Goal: Task Accomplishment & Management: Complete application form

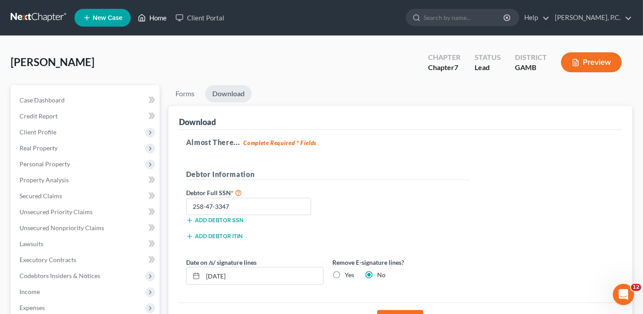
click at [159, 19] on link "Home" at bounding box center [152, 18] width 38 height 16
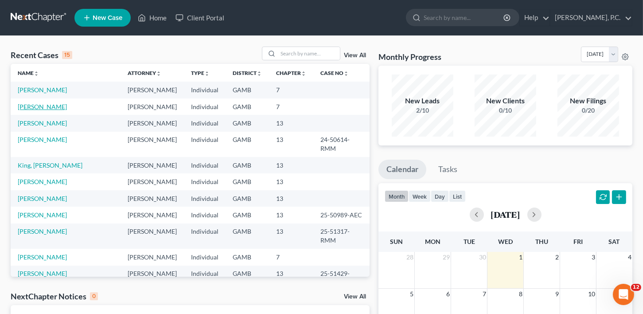
click at [45, 107] on link "[PERSON_NAME]" at bounding box center [42, 107] width 49 height 8
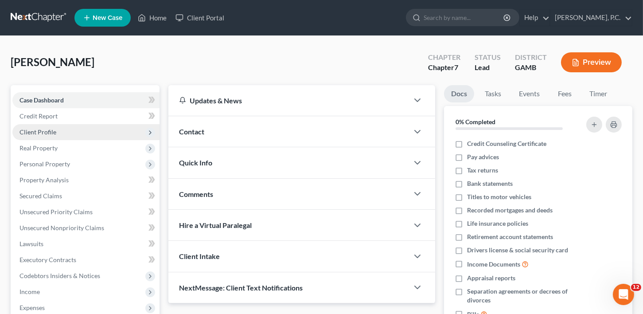
click at [44, 130] on span "Client Profile" at bounding box center [37, 132] width 37 height 8
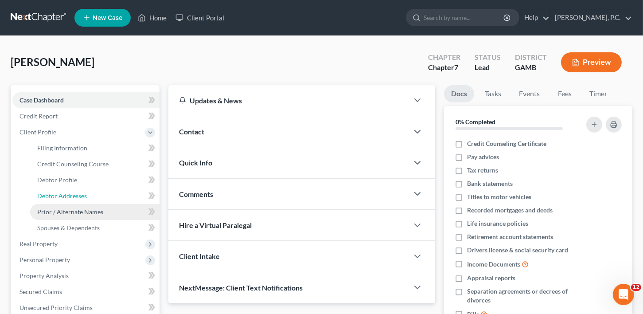
drag, startPoint x: 52, startPoint y: 198, endPoint x: 124, endPoint y: 209, distance: 72.7
click at [53, 198] on span "Debtor Addresses" at bounding box center [62, 196] width 50 height 8
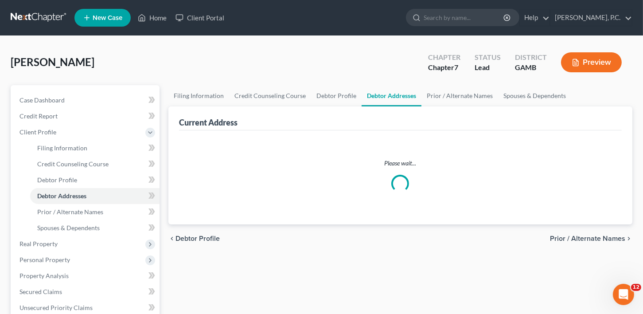
select select "0"
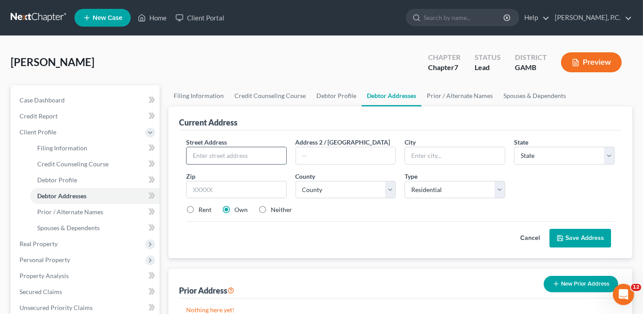
click at [211, 154] on input "text" at bounding box center [236, 155] width 100 height 17
type input "[STREET_ADDRESS][PERSON_NAME]"
click at [430, 159] on input "text" at bounding box center [455, 155] width 100 height 17
type input "[PERSON_NAME] [PERSON_NAME]"
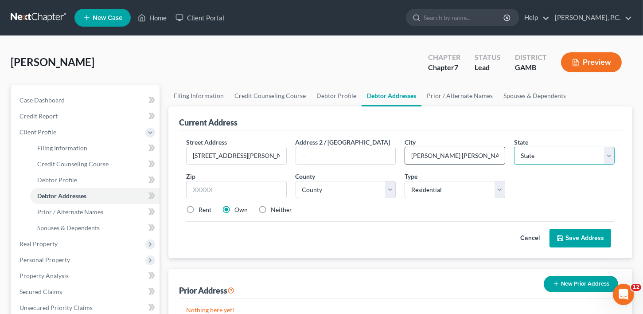
select select "10"
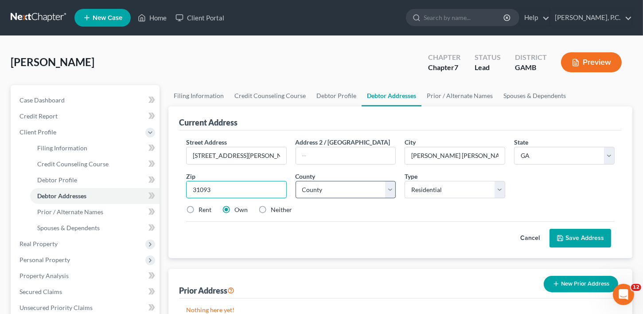
type input "31093"
click at [308, 191] on select "County [GEOGRAPHIC_DATA] [GEOGRAPHIC_DATA] [GEOGRAPHIC_DATA] [GEOGRAPHIC_DATA] …" at bounding box center [345, 190] width 101 height 18
select select "75"
click at [198, 207] on label "Rent" at bounding box center [204, 209] width 13 height 9
click at [202, 207] on input "Rent" at bounding box center [205, 208] width 6 height 6
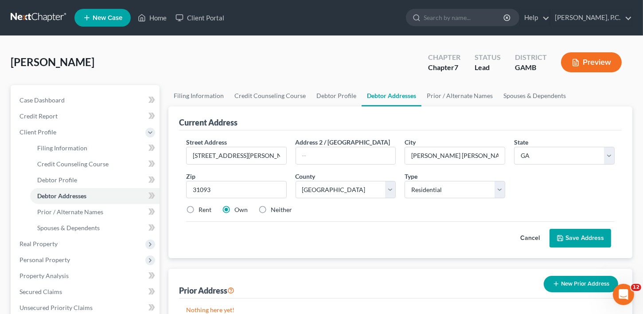
radio input "true"
click at [589, 236] on button "Save Address" at bounding box center [580, 238] width 62 height 19
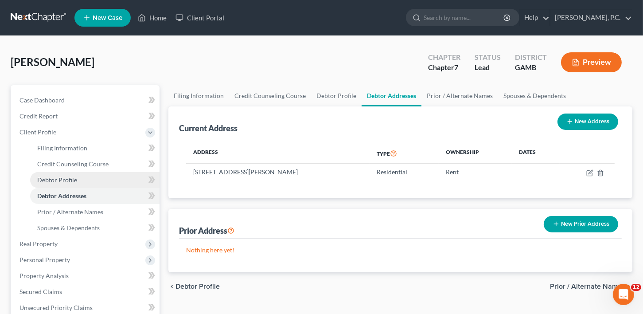
click at [58, 178] on span "Debtor Profile" at bounding box center [57, 180] width 40 height 8
select select "0"
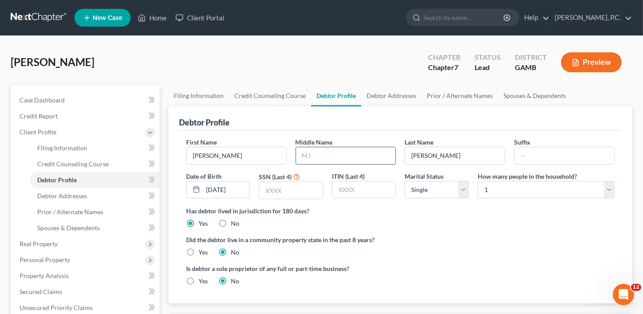
click at [318, 158] on input "text" at bounding box center [346, 155] width 100 height 17
click at [411, 157] on input "[PERSON_NAME]" at bounding box center [455, 155] width 100 height 17
type input "[PERSON_NAME]"
click at [313, 160] on input "text" at bounding box center [346, 155] width 100 height 17
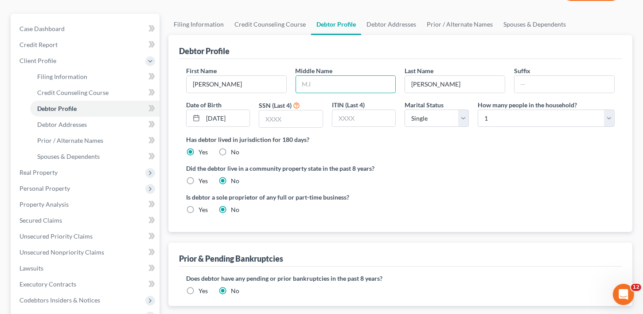
scroll to position [81, 0]
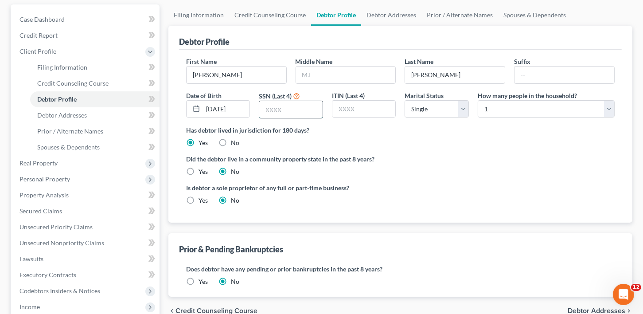
click at [273, 110] on input "text" at bounding box center [290, 109] width 63 height 17
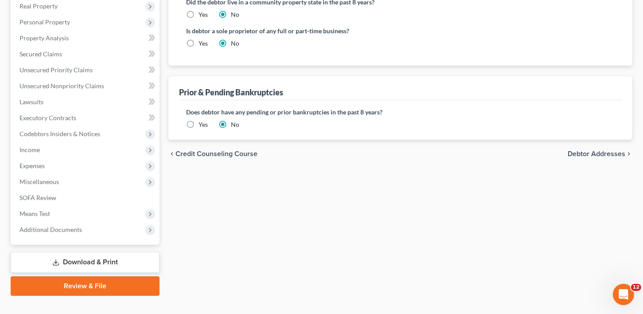
scroll to position [252, 0]
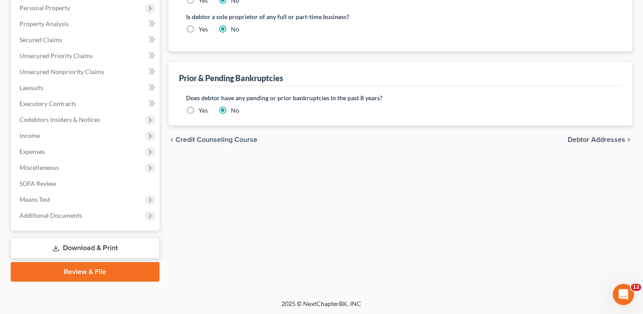
type input "5230"
click at [597, 136] on span "Debtor Addresses" at bounding box center [596, 139] width 58 height 7
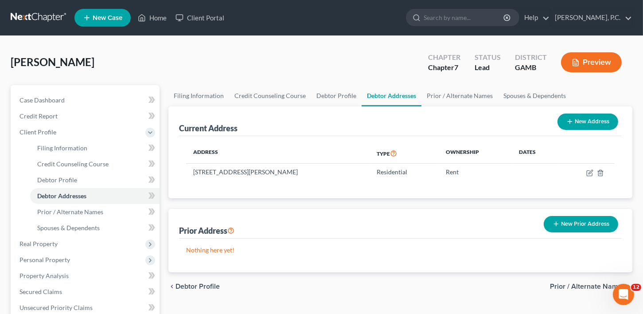
click at [561, 285] on span "Prior / Alternate Names" at bounding box center [587, 286] width 75 height 7
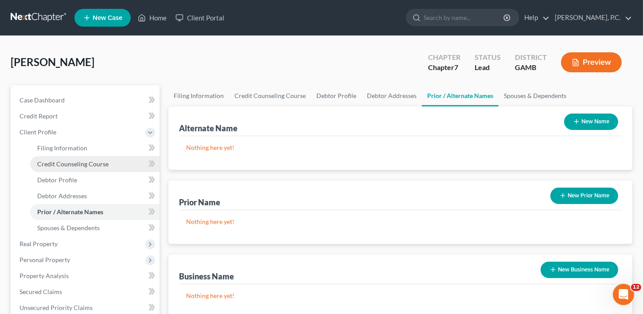
click at [77, 167] on span "Credit Counseling Course" at bounding box center [72, 164] width 71 height 8
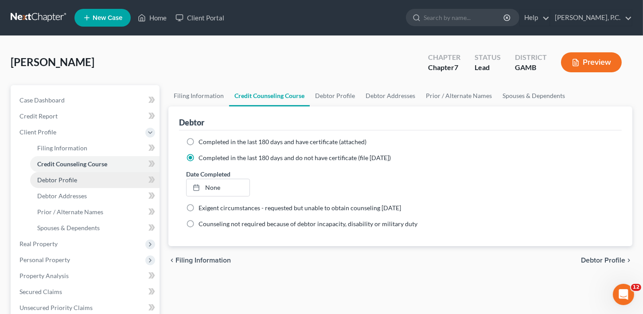
drag, startPoint x: 56, startPoint y: 182, endPoint x: 100, endPoint y: 178, distance: 44.0
click at [56, 182] on span "Debtor Profile" at bounding box center [57, 180] width 40 height 8
select select "0"
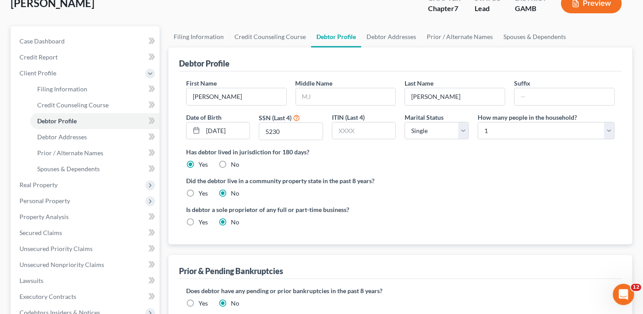
scroll to position [54, 0]
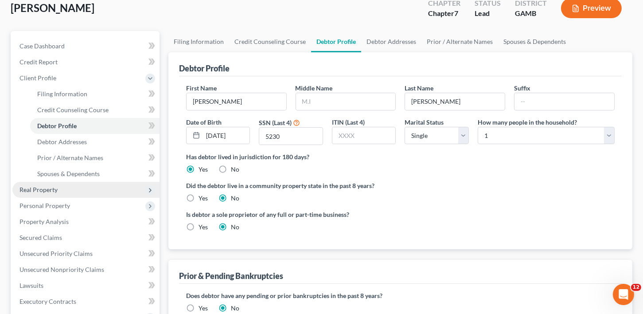
click at [46, 183] on span "Real Property" at bounding box center [85, 190] width 147 height 16
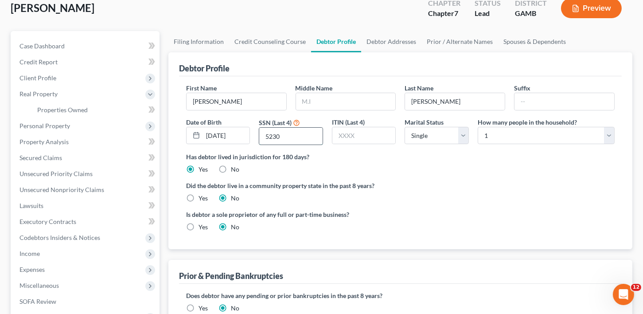
click at [287, 134] on input "5230" at bounding box center [290, 136] width 63 height 17
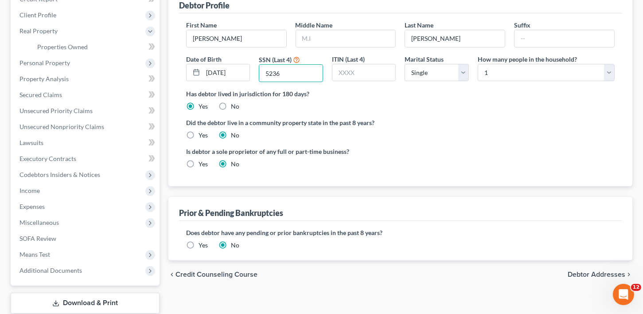
scroll to position [172, 0]
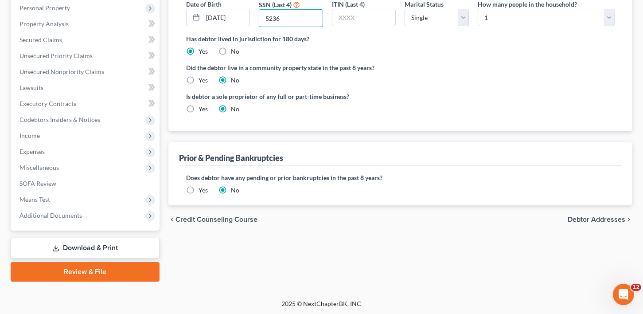
type input "5236"
click at [84, 245] on link "Download & Print" at bounding box center [85, 247] width 149 height 21
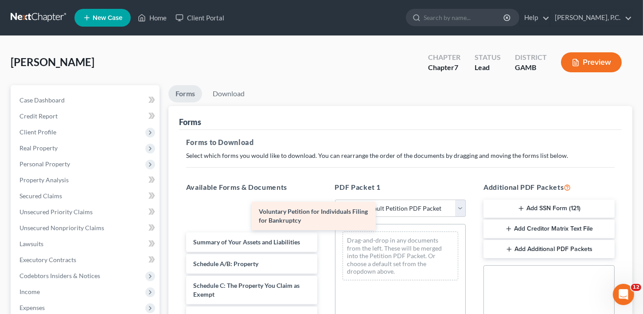
drag, startPoint x: 249, startPoint y: 213, endPoint x: 385, endPoint y: 213, distance: 136.0
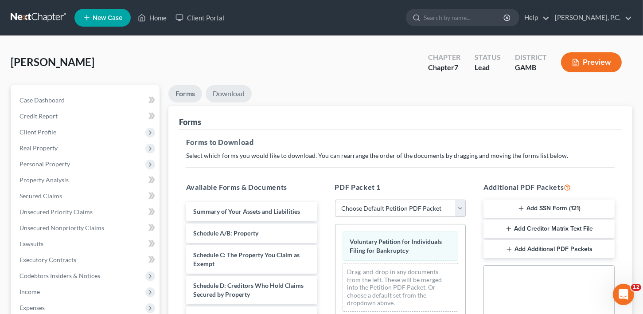
click at [229, 85] on link "Download" at bounding box center [228, 93] width 46 height 17
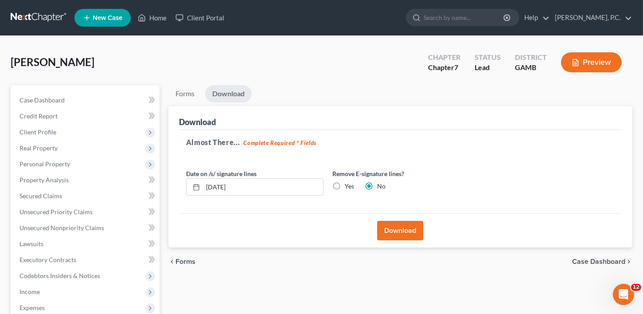
click at [405, 229] on button "Download" at bounding box center [400, 230] width 46 height 19
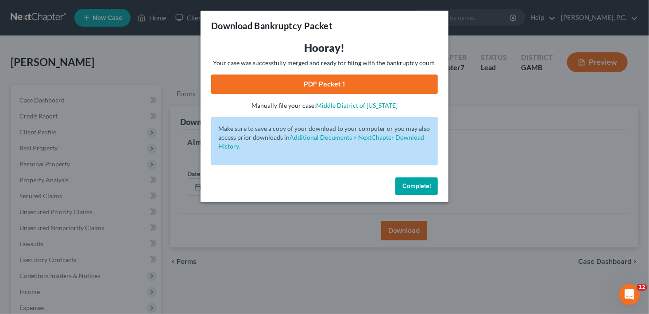
click at [307, 85] on link "PDF Packet 1" at bounding box center [324, 83] width 227 height 19
click at [424, 182] on span "Complete!" at bounding box center [417, 186] width 28 height 8
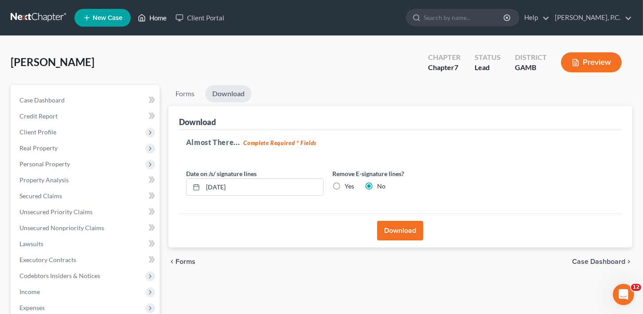
click at [164, 22] on link "Home" at bounding box center [152, 18] width 38 height 16
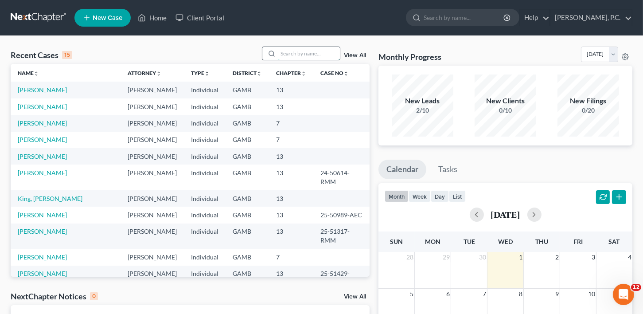
click at [287, 50] on input "search" at bounding box center [309, 53] width 62 height 13
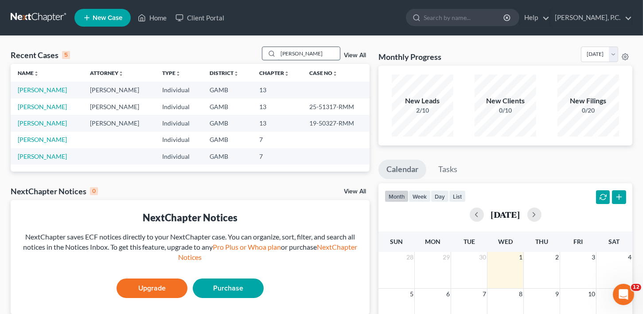
drag, startPoint x: 306, startPoint y: 54, endPoint x: 269, endPoint y: 55, distance: 36.8
click at [271, 56] on div "[PERSON_NAME]" at bounding box center [301, 54] width 79 height 14
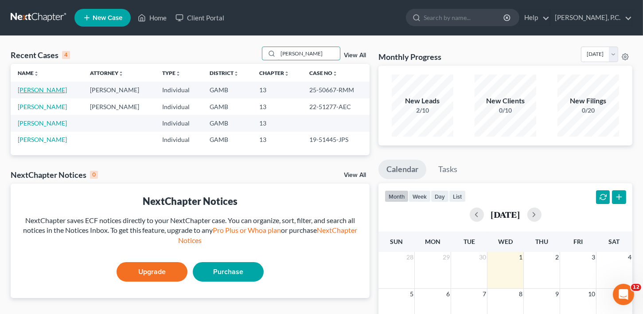
type input "[PERSON_NAME]"
click at [64, 91] on link "[PERSON_NAME]" at bounding box center [42, 90] width 49 height 8
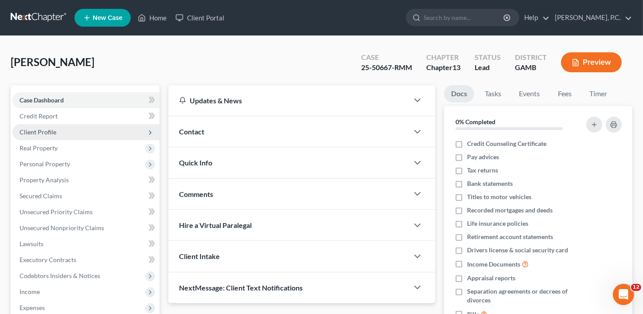
click at [45, 132] on span "Client Profile" at bounding box center [37, 132] width 37 height 8
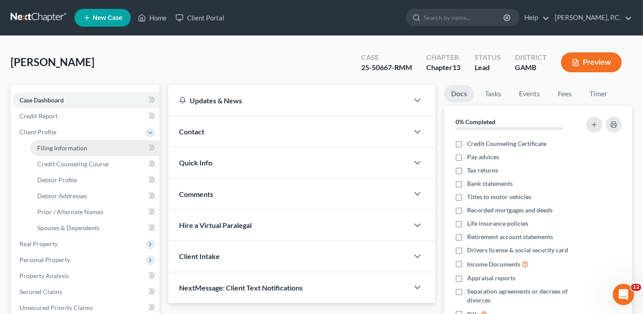
click at [53, 149] on span "Filing Information" at bounding box center [62, 148] width 50 height 8
select select "1"
select select "0"
select select "3"
select select "18"
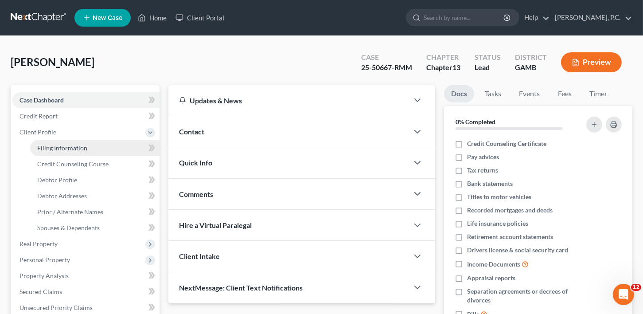
select select "0"
select select "10"
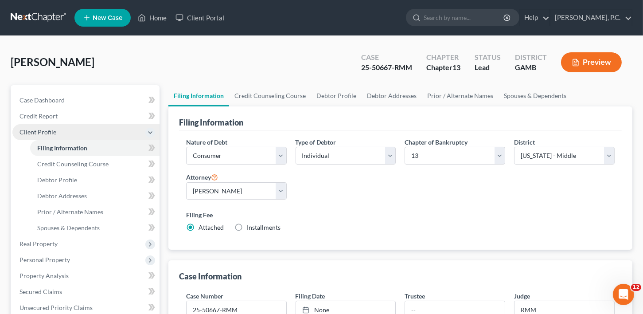
click at [43, 131] on span "Client Profile" at bounding box center [37, 132] width 37 height 8
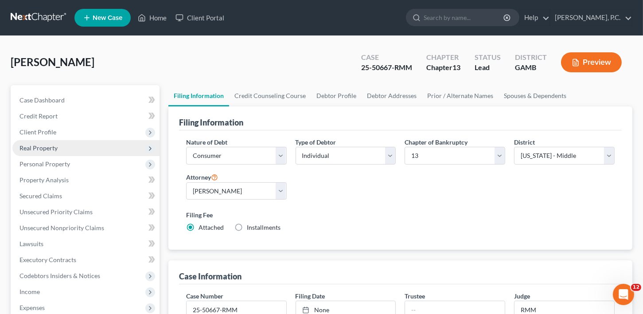
click at [43, 146] on span "Real Property" at bounding box center [38, 148] width 38 height 8
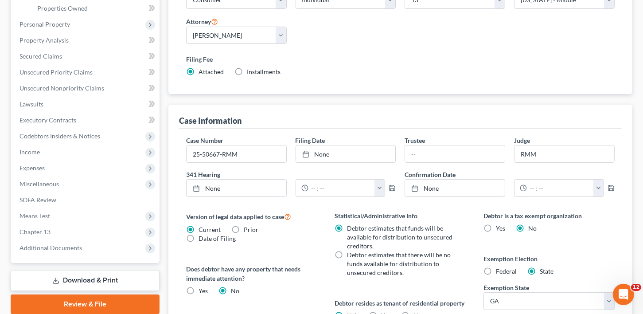
scroll to position [156, 0]
drag, startPoint x: 247, startPoint y: 154, endPoint x: 189, endPoint y: 155, distance: 58.5
click at [189, 155] on input "25-50667-RMM" at bounding box center [236, 153] width 100 height 17
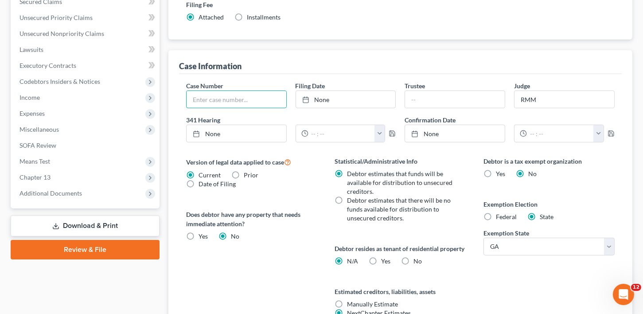
scroll to position [305, 0]
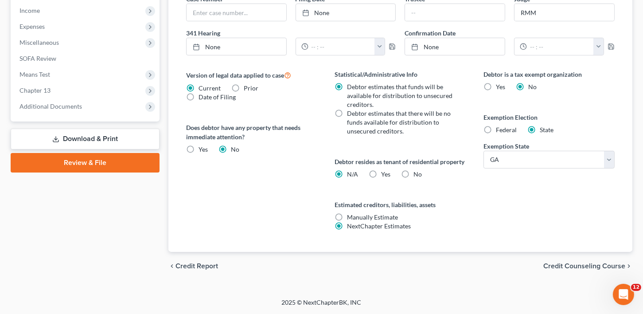
drag, startPoint x: 573, startPoint y: 264, endPoint x: 628, endPoint y: 57, distance: 213.7
click at [574, 263] on span "Credit Counseling Course" at bounding box center [584, 265] width 82 height 7
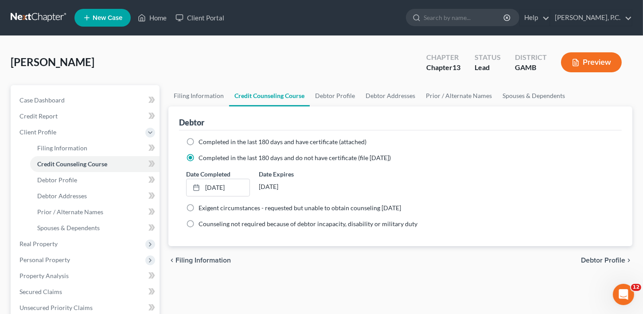
click at [602, 252] on div "chevron_left Filing Information Debtor Profile chevron_right" at bounding box center [400, 260] width 464 height 28
click at [601, 259] on span "Debtor Profile" at bounding box center [603, 259] width 44 height 7
select select "0"
select select "1"
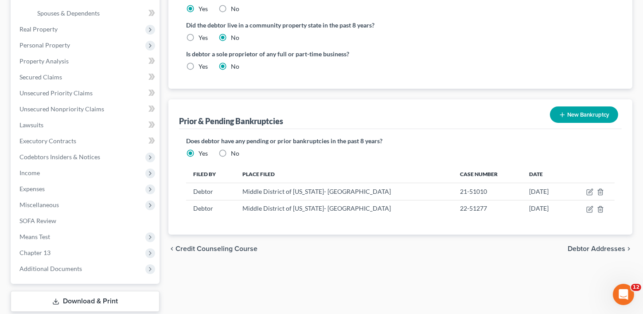
scroll to position [217, 0]
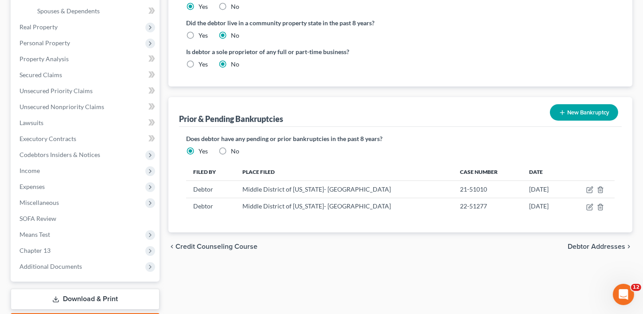
click at [575, 109] on button "New Bankruptcy" at bounding box center [584, 112] width 68 height 16
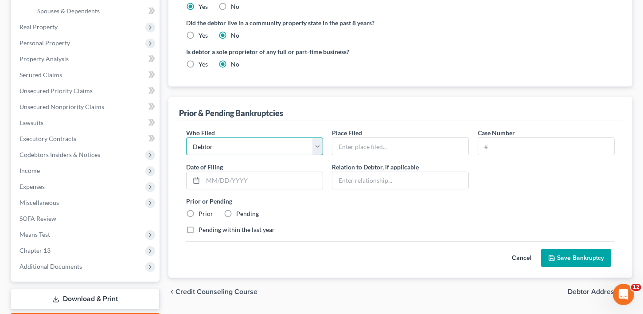
click at [233, 140] on select "Debtor Other" at bounding box center [254, 146] width 137 height 18
click at [381, 142] on input "text" at bounding box center [400, 146] width 136 height 17
type input "Middle District of [US_STATE]- [GEOGRAPHIC_DATA]"
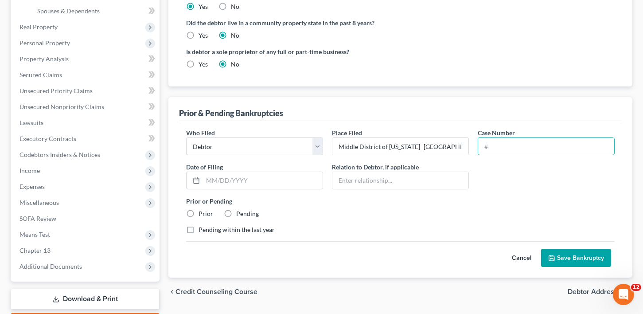
drag, startPoint x: 523, startPoint y: 141, endPoint x: 594, endPoint y: 172, distance: 77.9
click at [523, 141] on input "text" at bounding box center [546, 146] width 136 height 17
type input "25-50667-RMM"
drag, startPoint x: 245, startPoint y: 183, endPoint x: 384, endPoint y: 183, distance: 138.2
click at [254, 183] on input "text" at bounding box center [263, 180] width 120 height 17
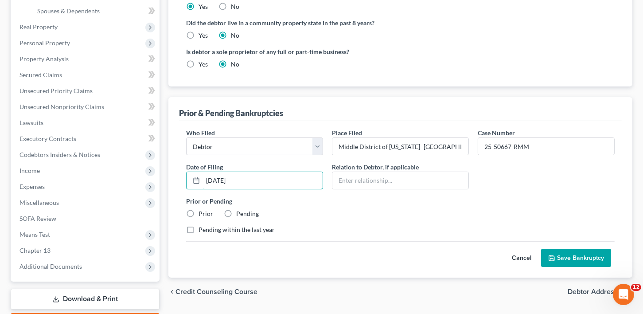
type input "[DATE]"
click at [198, 211] on label "Prior" at bounding box center [205, 213] width 15 height 9
click at [202, 211] on input "Prior" at bounding box center [205, 212] width 6 height 6
radio input "true"
click at [198, 230] on label "Pending within the last year" at bounding box center [236, 229] width 76 height 9
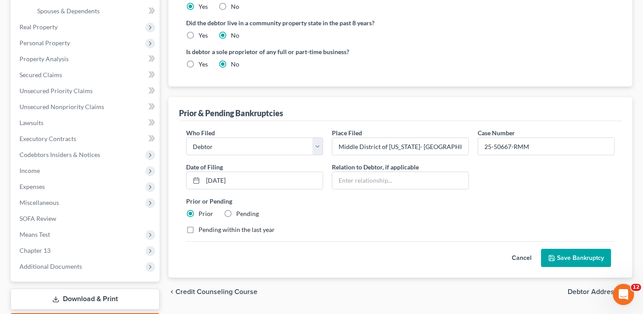
click at [202, 230] on input "Pending within the last year" at bounding box center [205, 228] width 6 height 6
checkbox input "true"
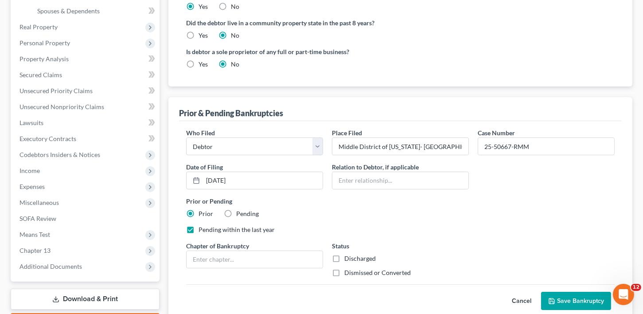
click at [198, 210] on label "Prior" at bounding box center [205, 213] width 15 height 9
click at [202, 210] on input "Prior" at bounding box center [205, 212] width 6 height 6
drag, startPoint x: 213, startPoint y: 260, endPoint x: 240, endPoint y: 256, distance: 27.8
click at [215, 260] on input "text" at bounding box center [254, 259] width 136 height 17
type input "13"
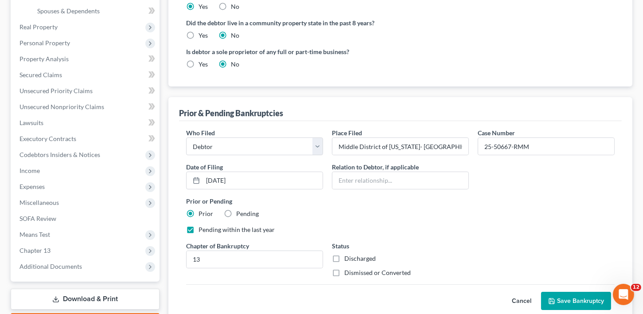
click at [344, 273] on label "Dismissed or Converted" at bounding box center [377, 272] width 66 height 9
click at [348, 273] on input "Dismissed or Converted" at bounding box center [351, 271] width 6 height 6
checkbox input "true"
click at [580, 295] on button "Save Bankruptcy" at bounding box center [576, 300] width 70 height 19
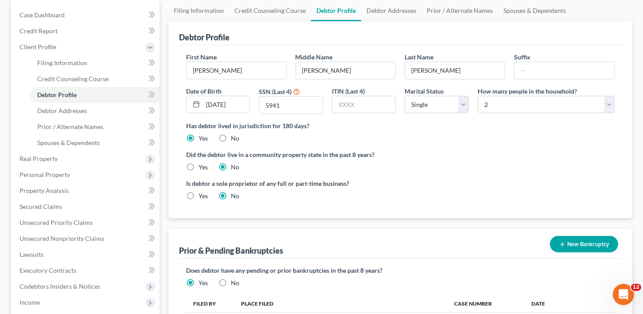
scroll to position [0, 0]
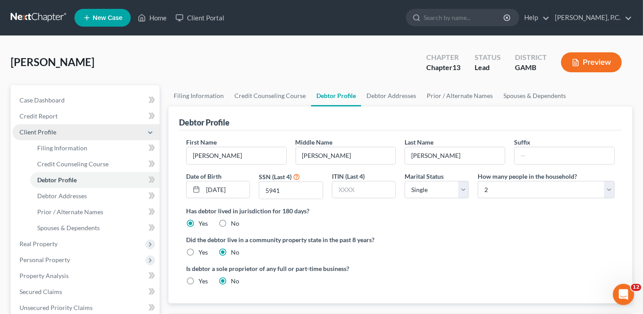
click at [41, 125] on span "Client Profile" at bounding box center [85, 132] width 147 height 16
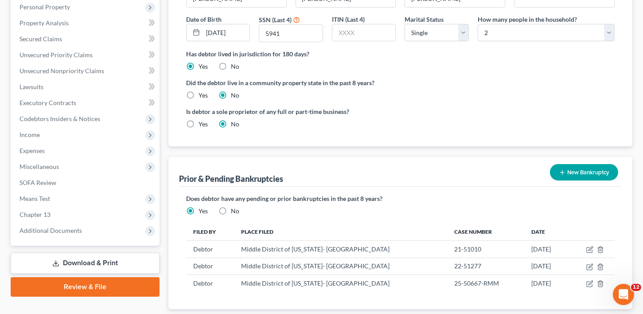
scroll to position [213, 0]
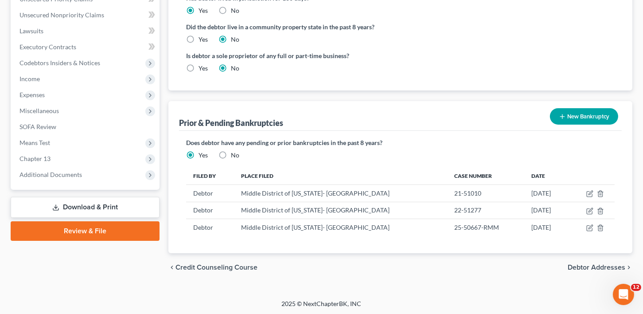
click at [86, 197] on link "Download & Print" at bounding box center [85, 207] width 149 height 21
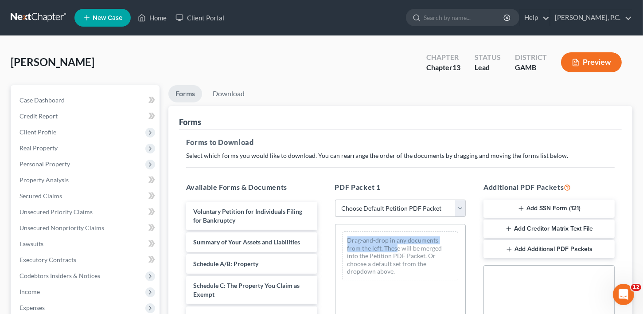
drag, startPoint x: 361, startPoint y: 238, endPoint x: 381, endPoint y: 244, distance: 20.7
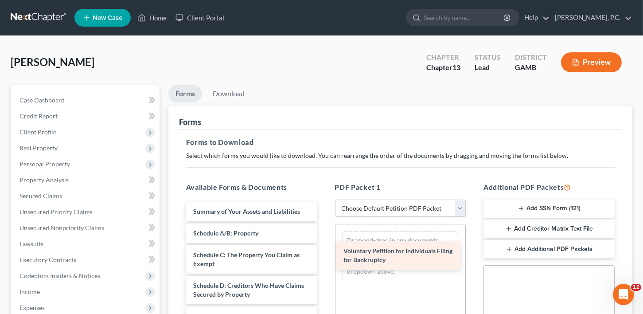
drag, startPoint x: 240, startPoint y: 207, endPoint x: 390, endPoint y: 247, distance: 155.4
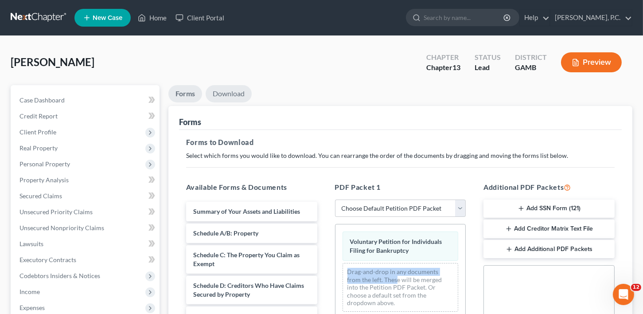
click at [225, 87] on link "Download" at bounding box center [228, 93] width 46 height 17
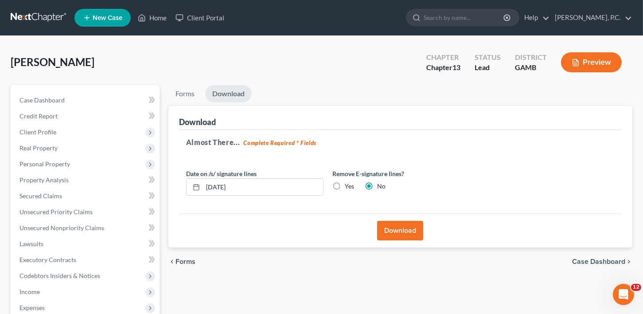
click at [390, 227] on button "Download" at bounding box center [400, 230] width 46 height 19
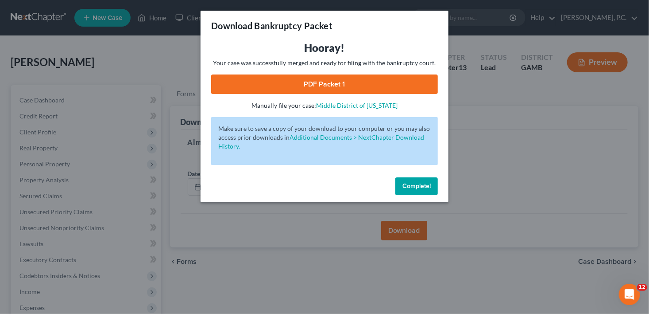
click at [380, 79] on link "PDF Packet 1" at bounding box center [324, 83] width 227 height 19
